Goal: Navigation & Orientation: Find specific page/section

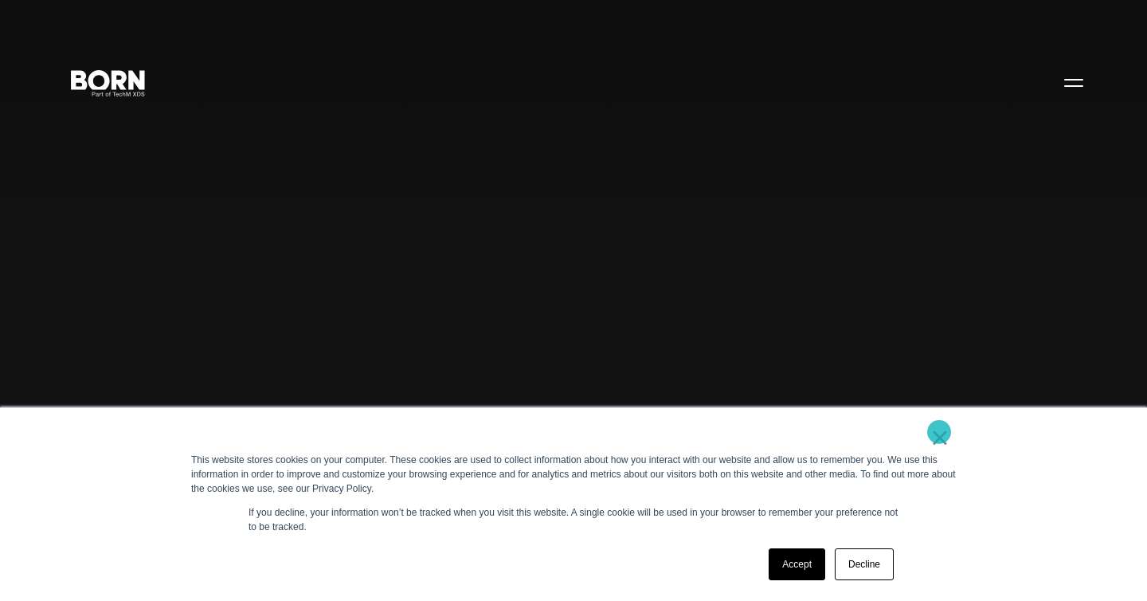
click at [939, 432] on link "×" at bounding box center [940, 437] width 19 height 14
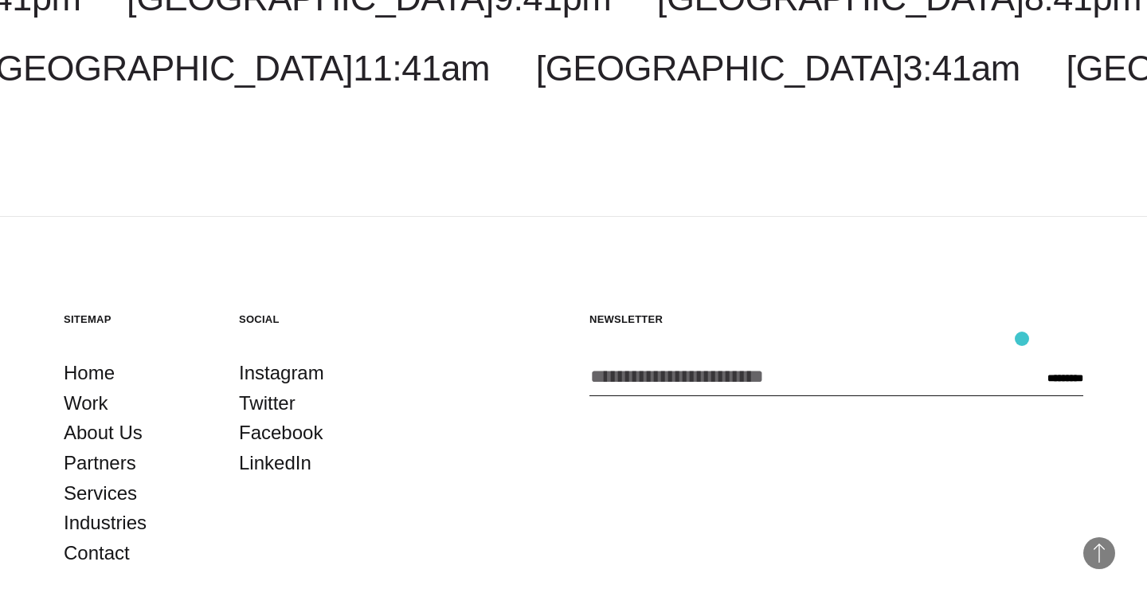
scroll to position [4412, 0]
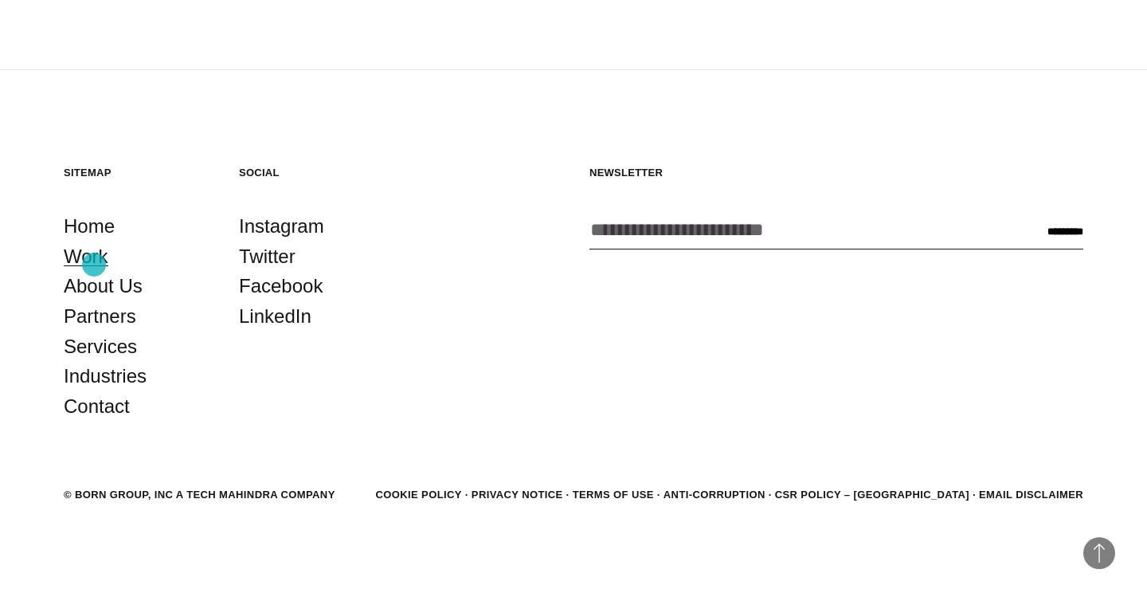
click at [94, 265] on link "Work" at bounding box center [86, 256] width 45 height 30
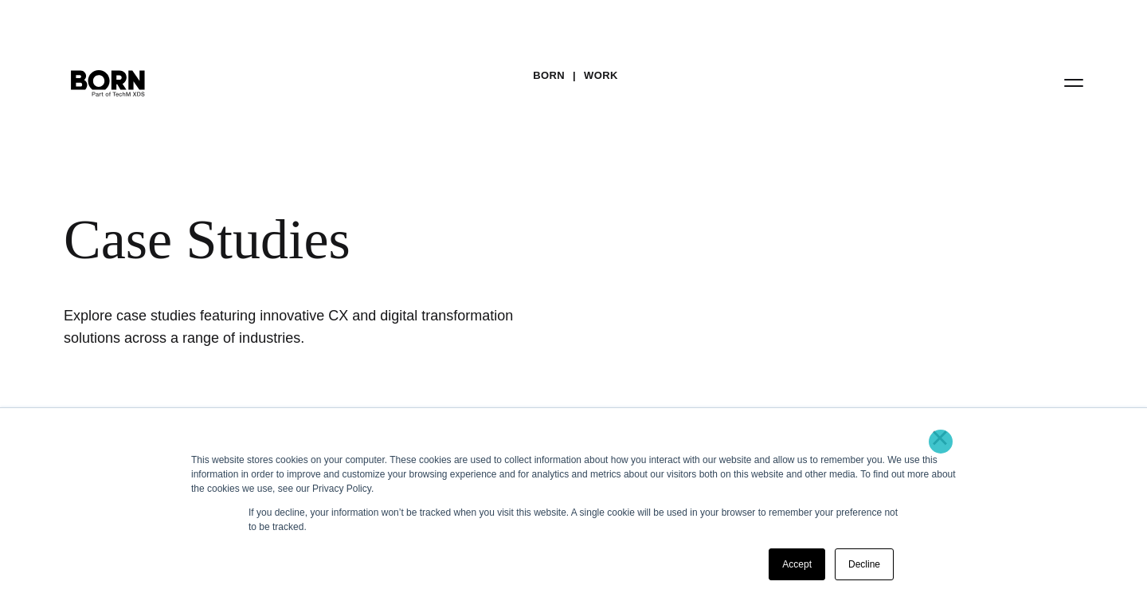
click at [941, 439] on link "×" at bounding box center [940, 437] width 19 height 14
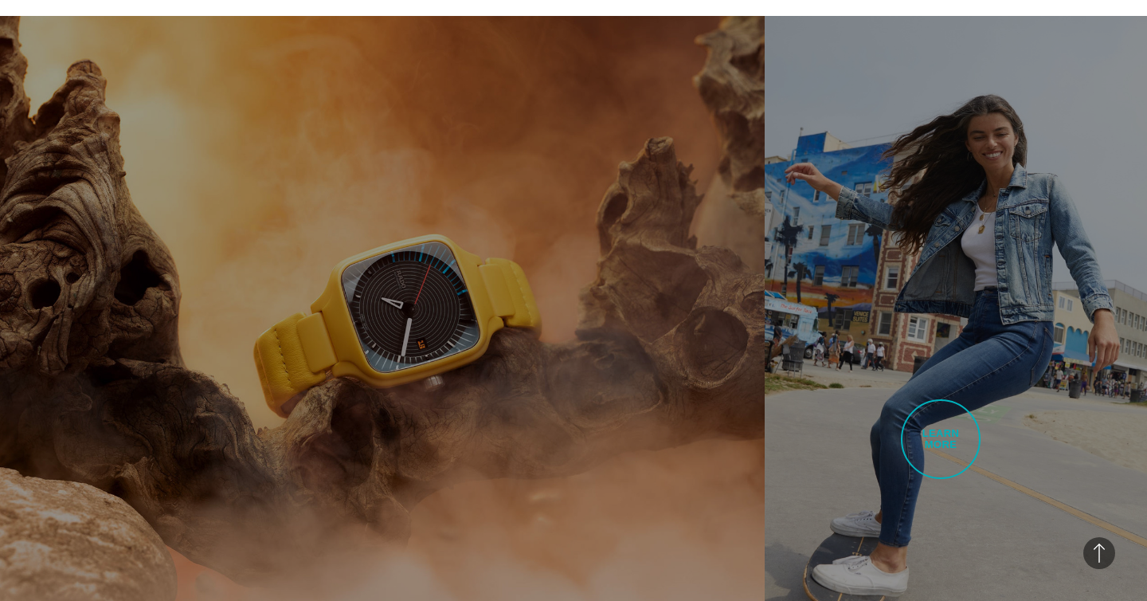
scroll to position [954, 0]
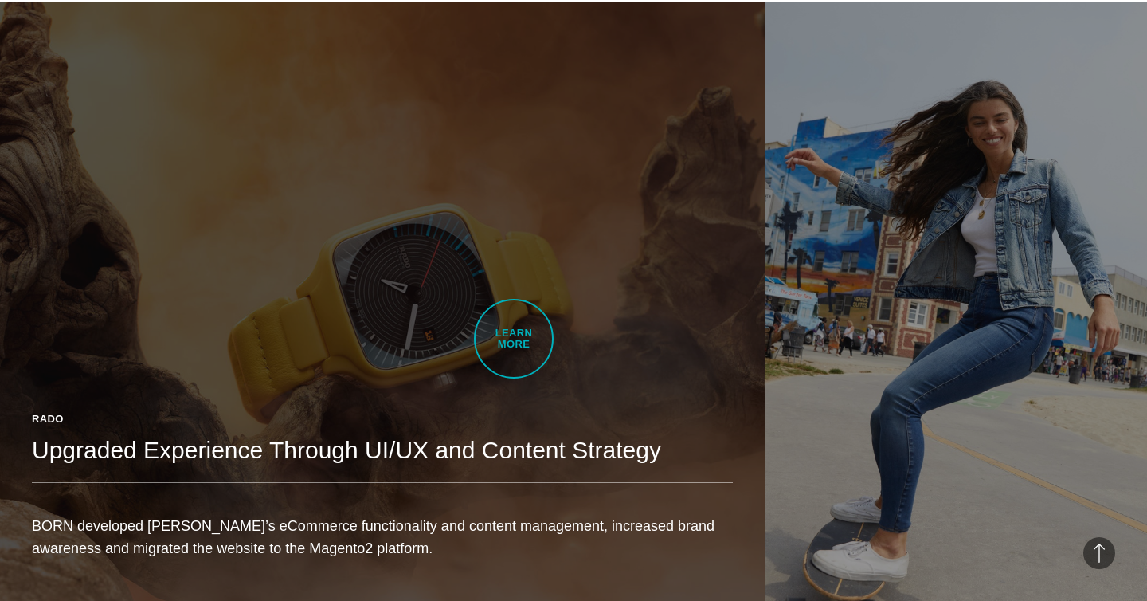
click at [514, 339] on link "Rado Upgraded Experience Through UI/UX and Content Strategy BORN developed Rado…" at bounding box center [382, 303] width 765 height 602
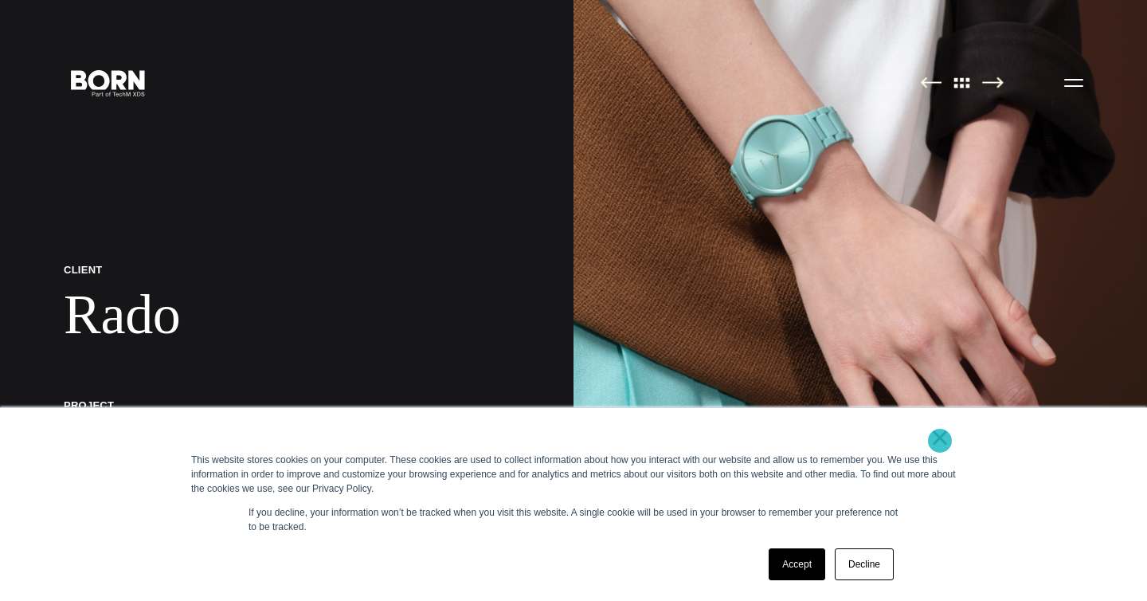
click at [940, 441] on link "×" at bounding box center [940, 437] width 19 height 14
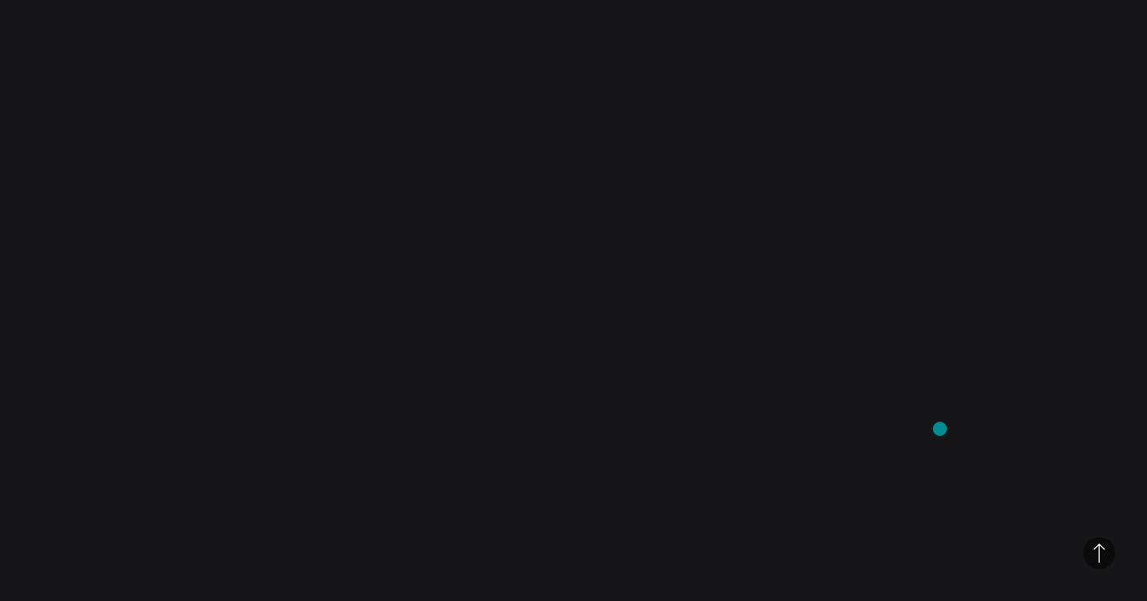
scroll to position [8917, 0]
